Goal: Task Accomplishment & Management: Use online tool/utility

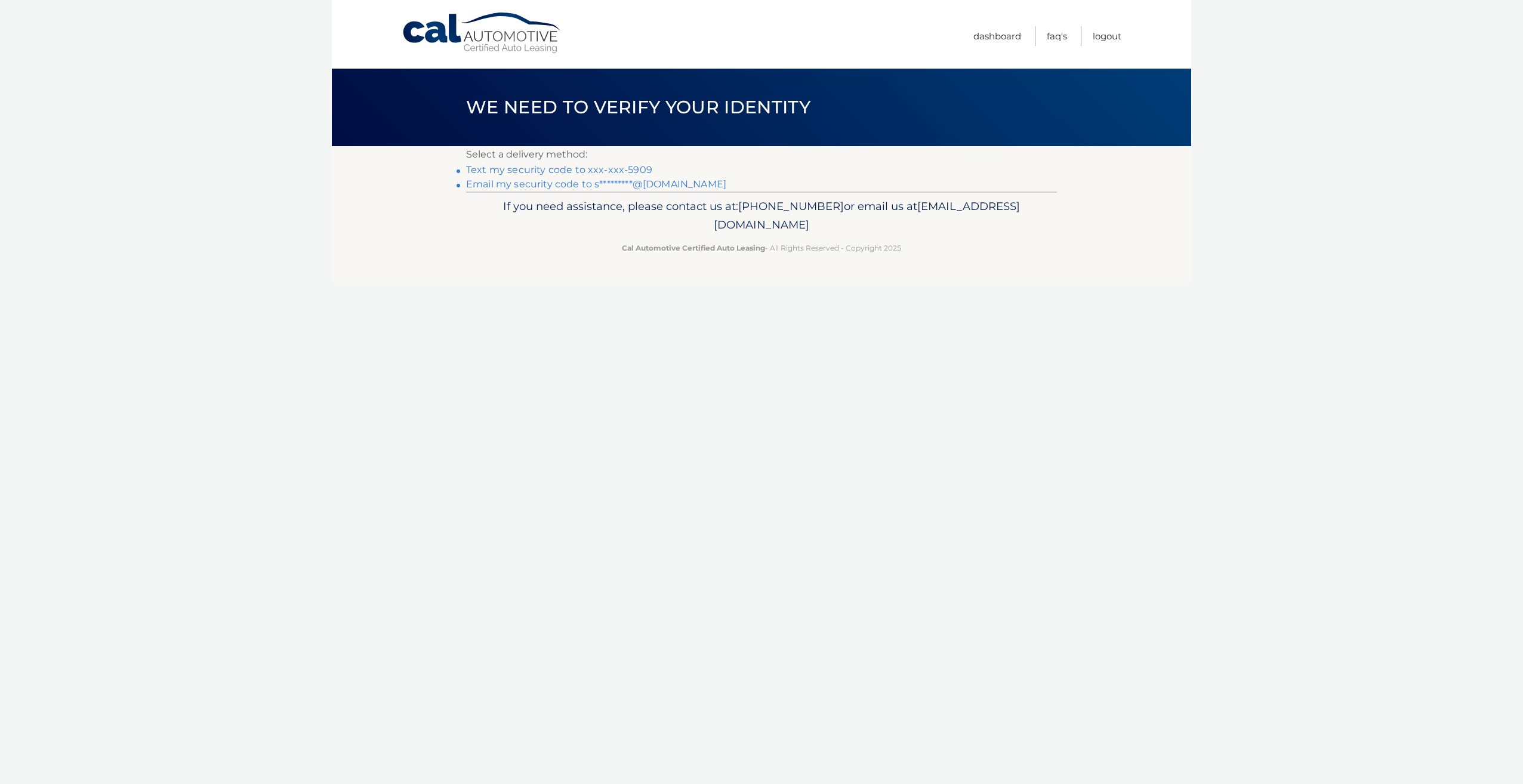
click at [590, 167] on link "Text my security code to xxx-xxx-5909" at bounding box center [559, 170] width 186 height 12
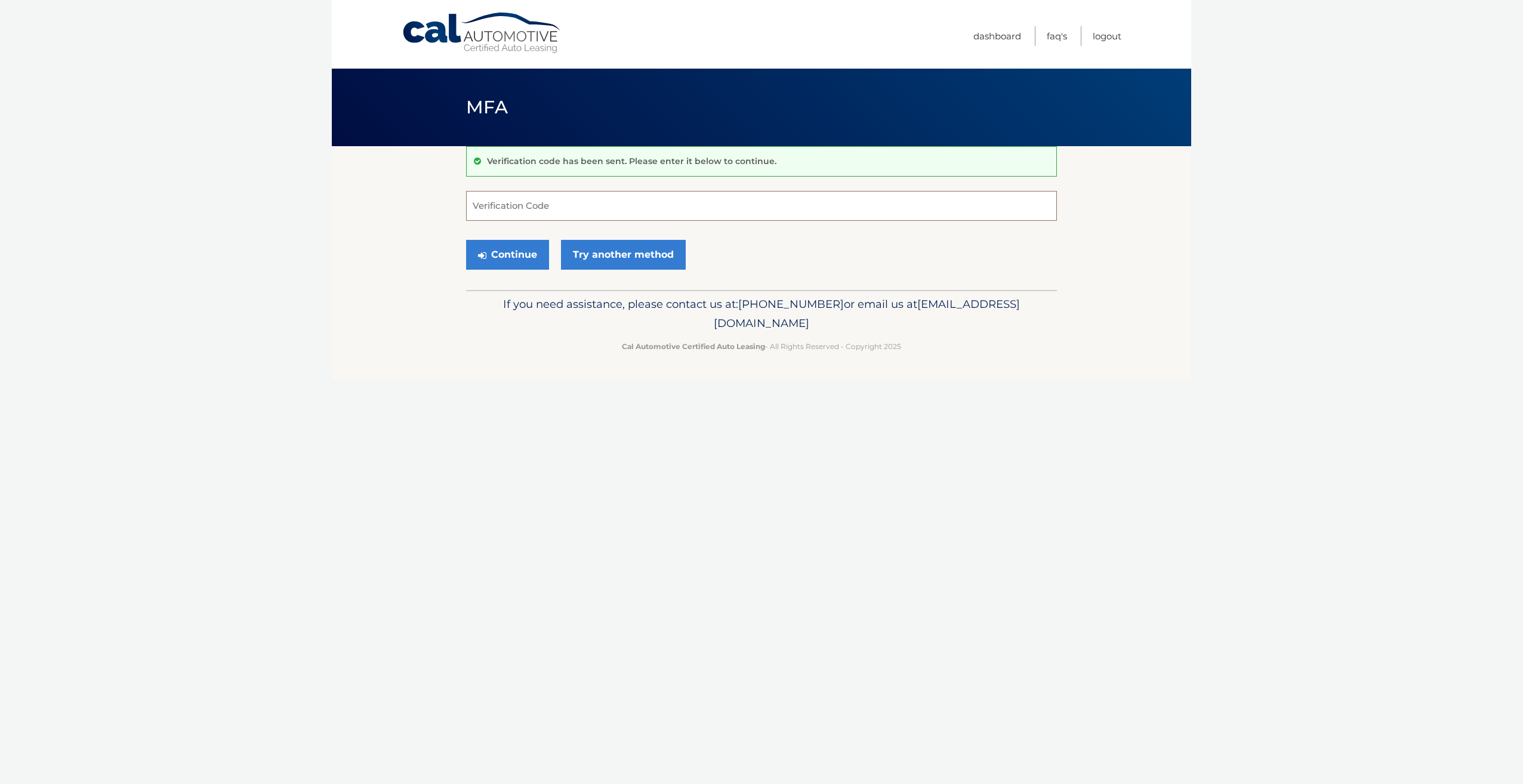
click at [538, 213] on input "Verification Code" at bounding box center [762, 206] width 591 height 30
type input "546394"
click at [499, 253] on button "Continue" at bounding box center [508, 254] width 83 height 30
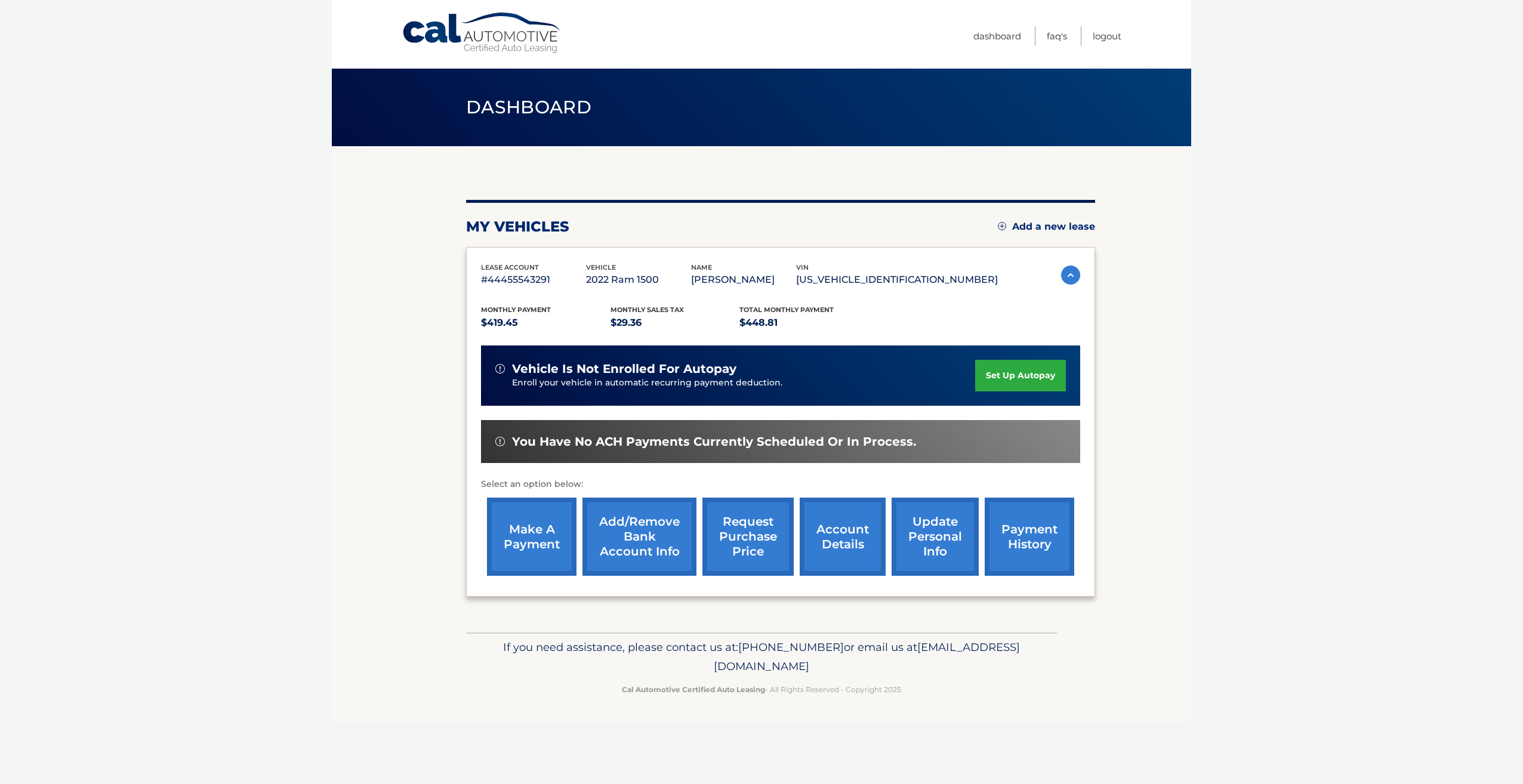
click at [542, 535] on link "make a payment" at bounding box center [532, 536] width 89 height 78
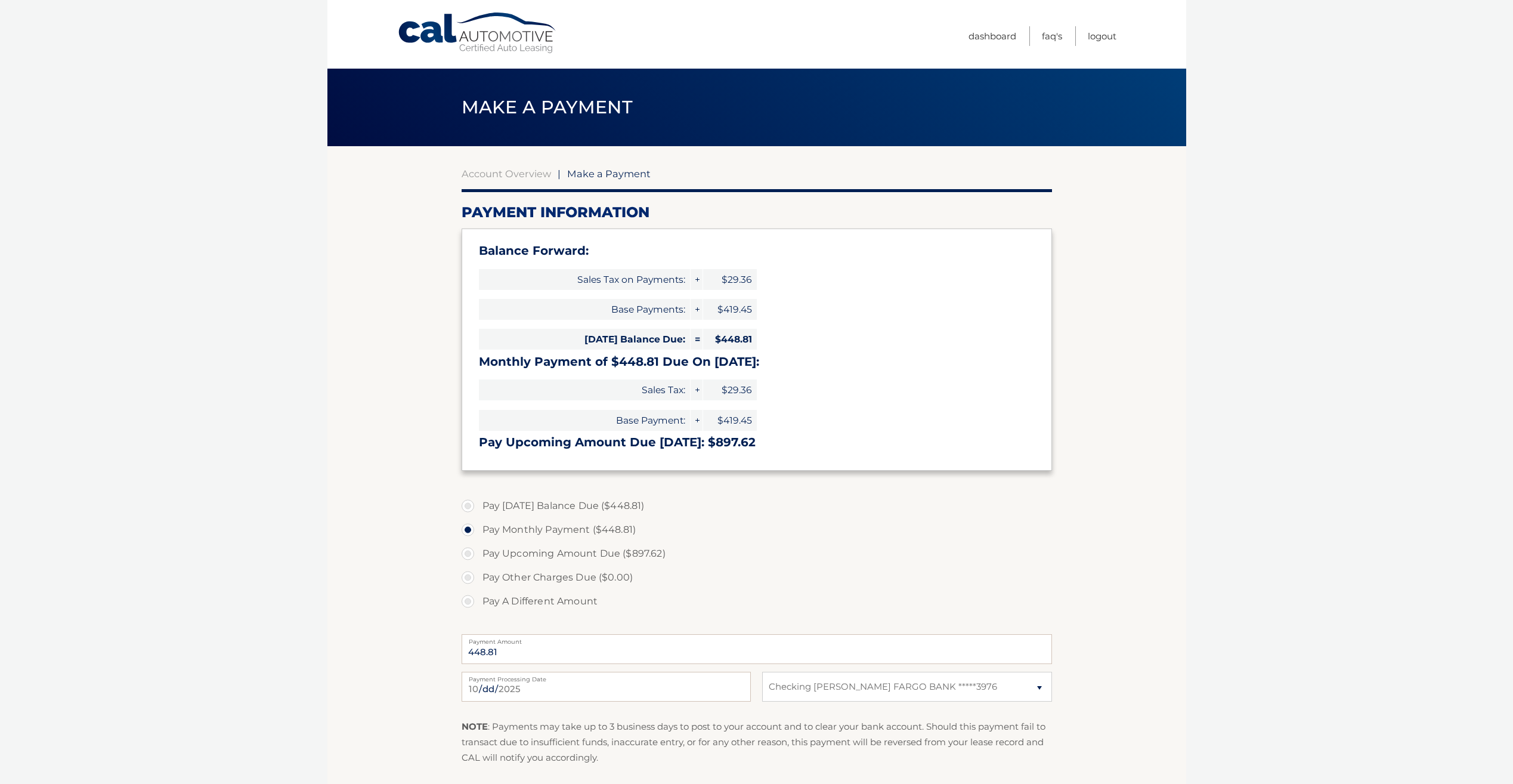
select select "MzFhOGI5MWUtNjk5MC00M2Q2LTg4N2EtMTM4MDVhY2NmY2I3"
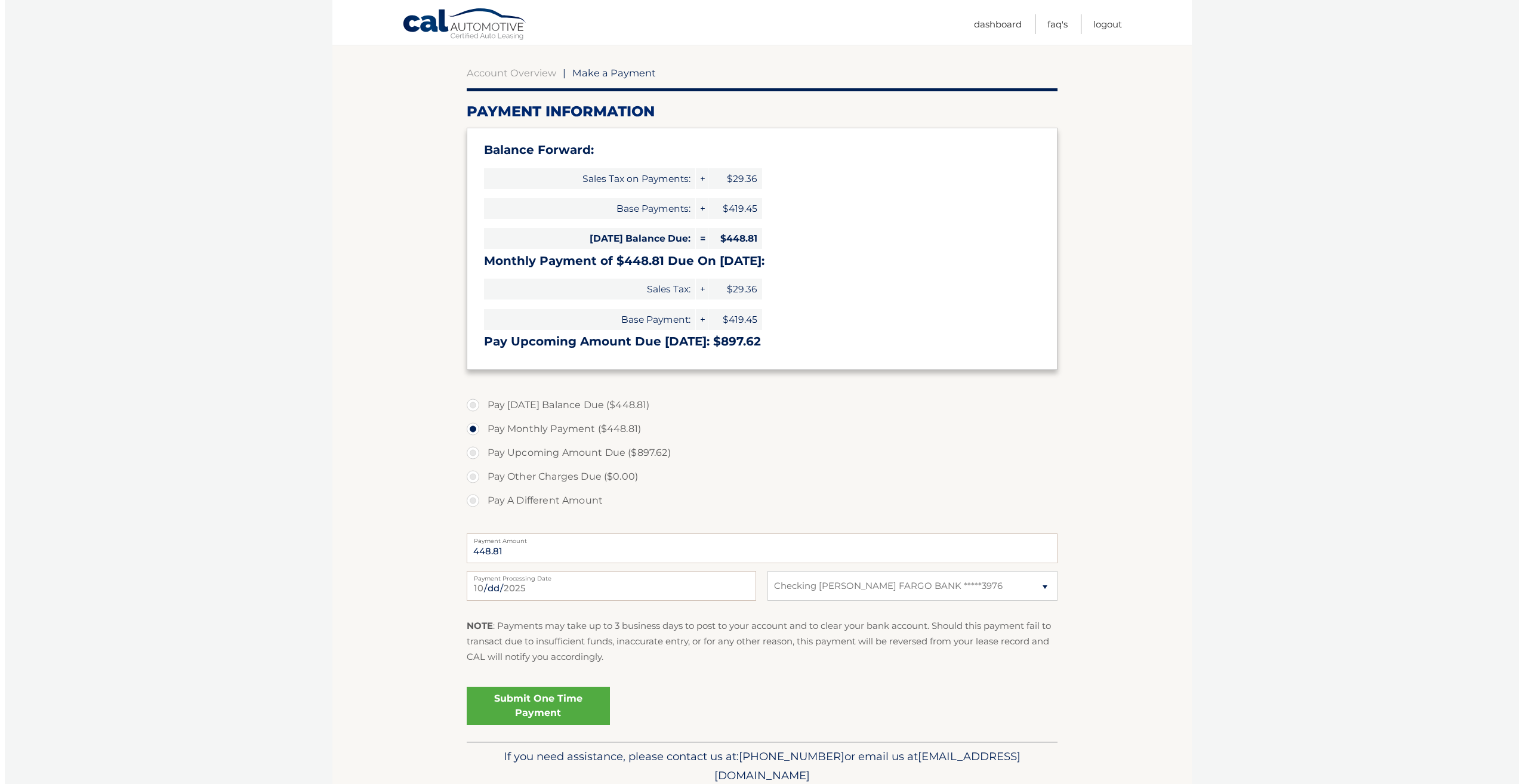
scroll to position [119, 0]
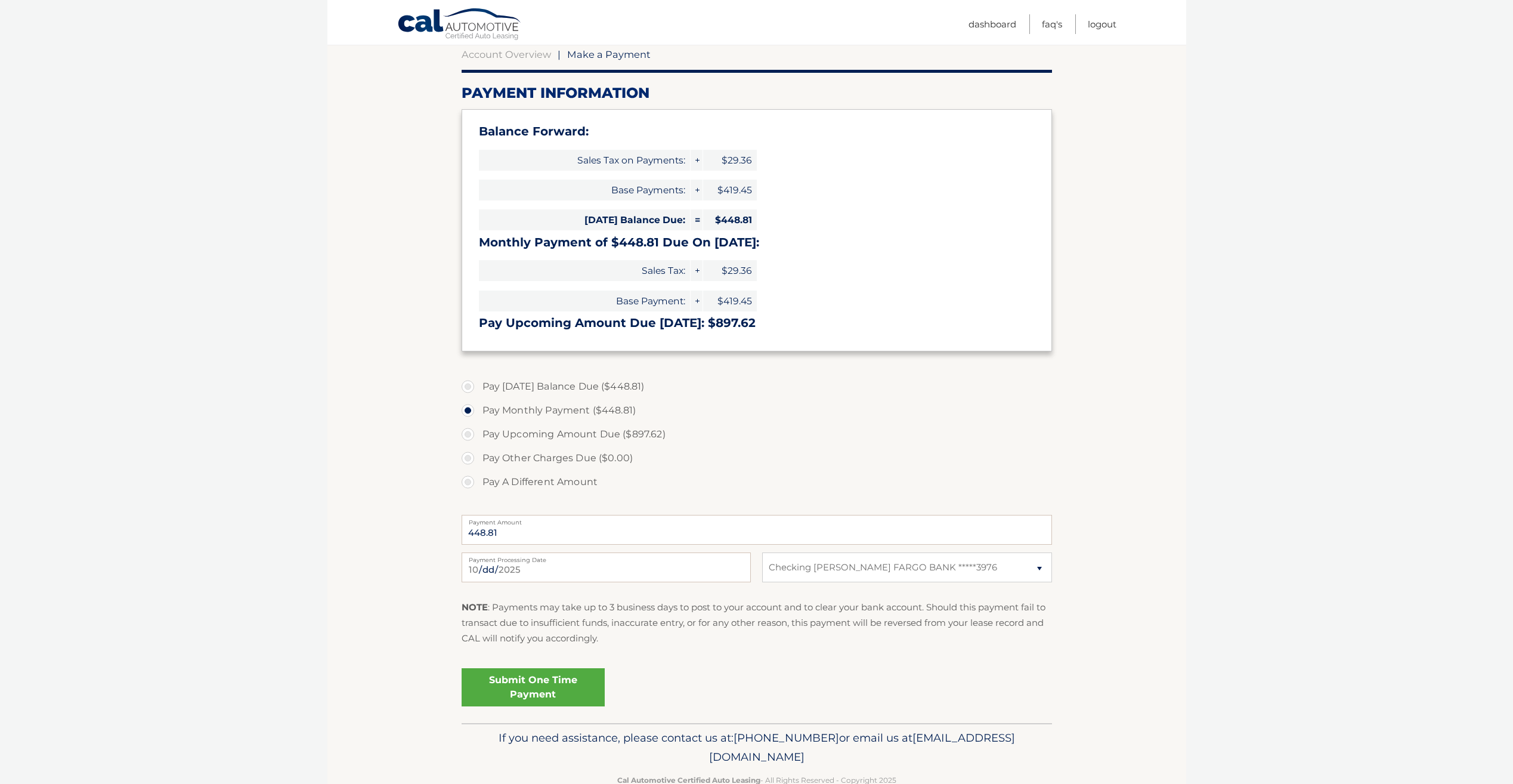
click at [540, 684] on link "Submit One Time Payment" at bounding box center [533, 687] width 143 height 38
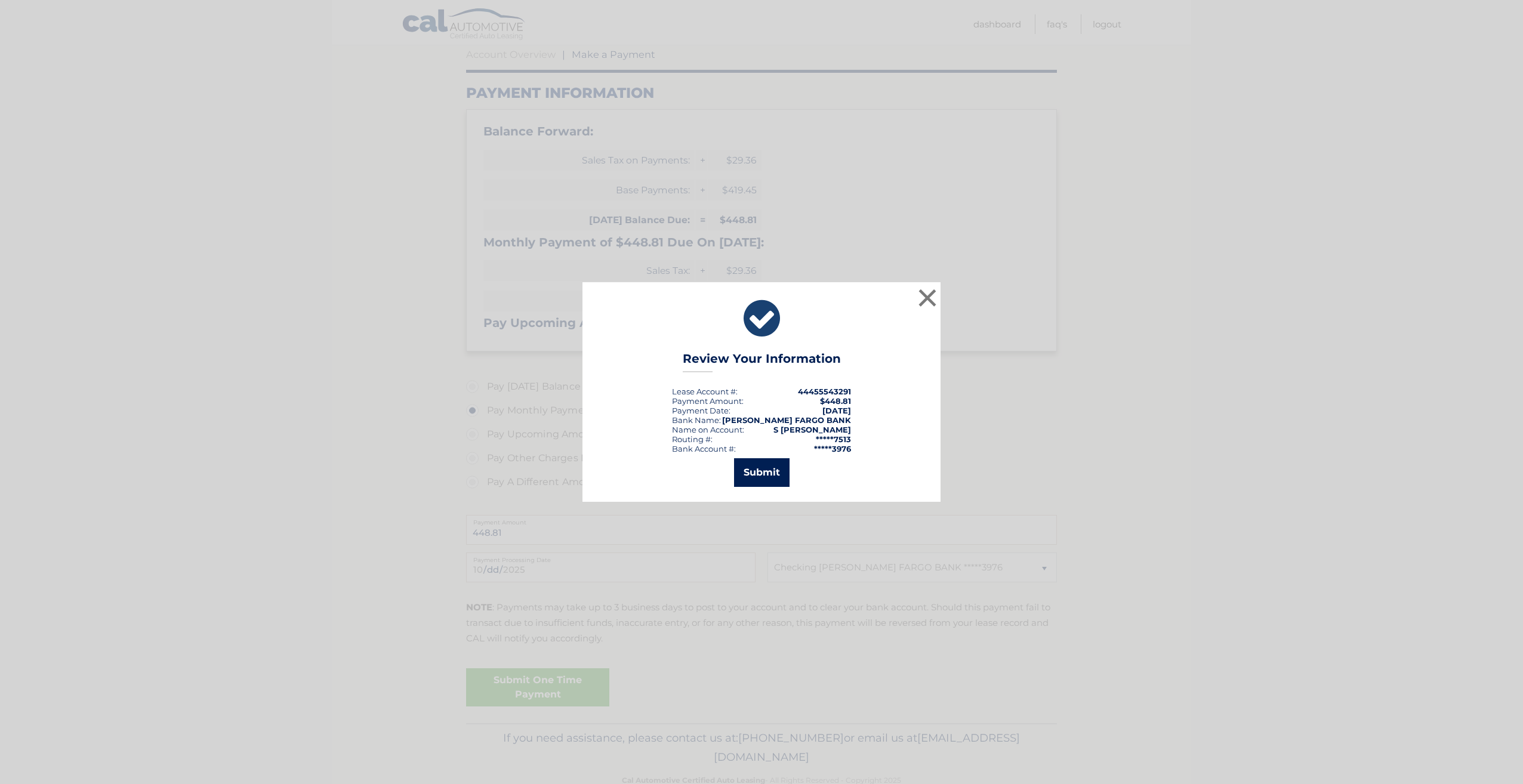
click at [759, 474] on button "Submit" at bounding box center [762, 473] width 56 height 28
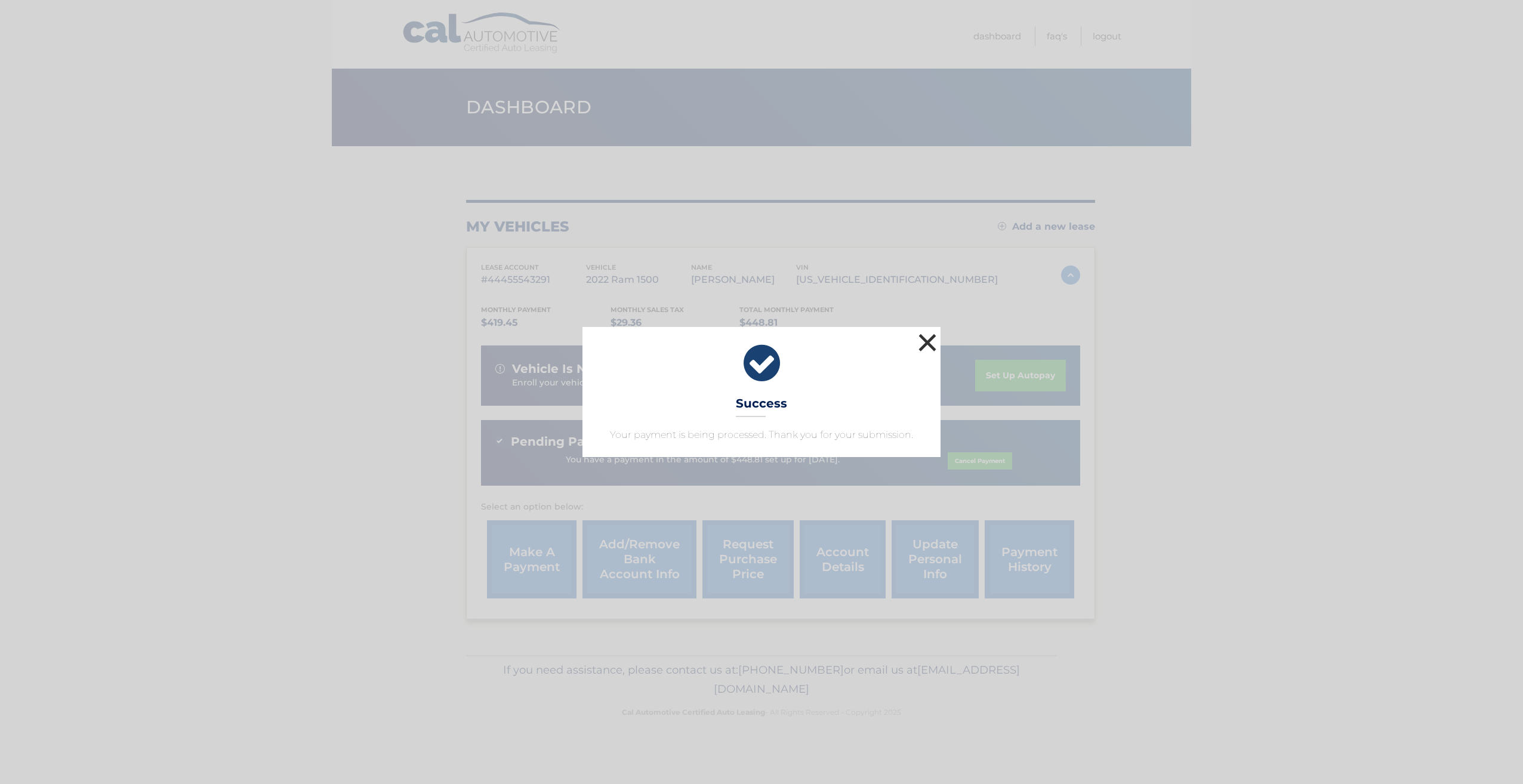
click at [928, 339] on button "×" at bounding box center [927, 342] width 24 height 24
